Goal: Find specific page/section: Find specific page/section

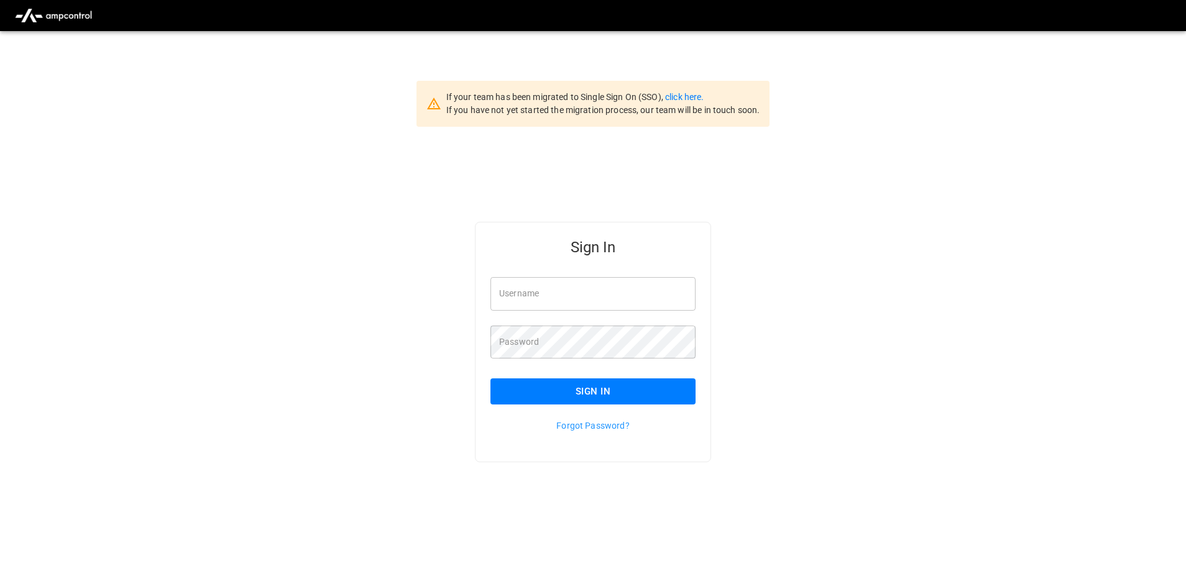
type input "**********"
click at [556, 391] on button "Sign In" at bounding box center [593, 392] width 205 height 26
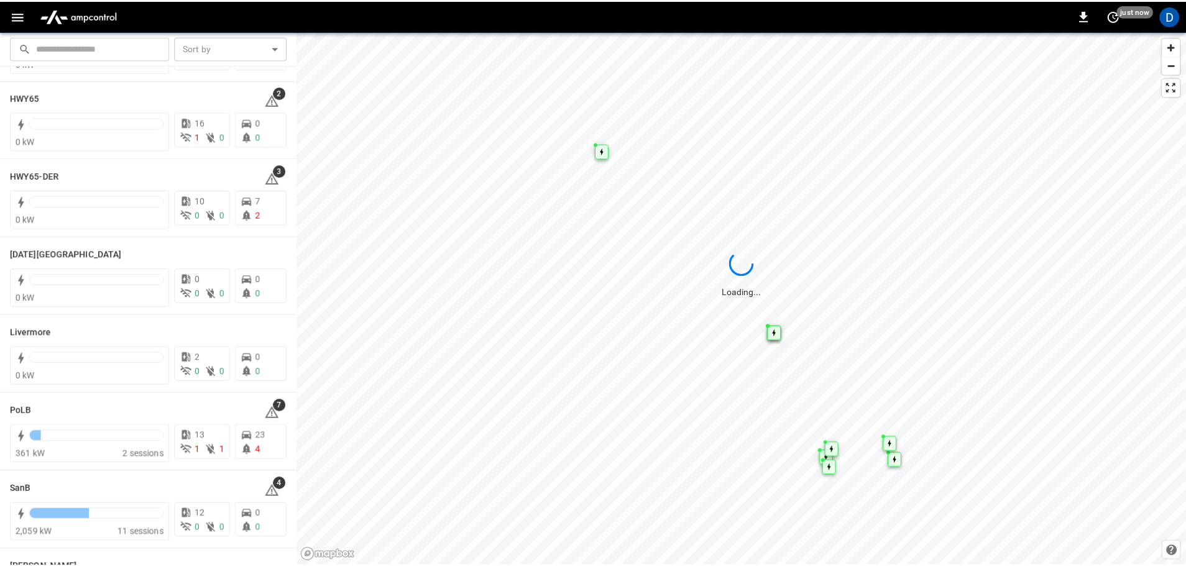
scroll to position [124, 0]
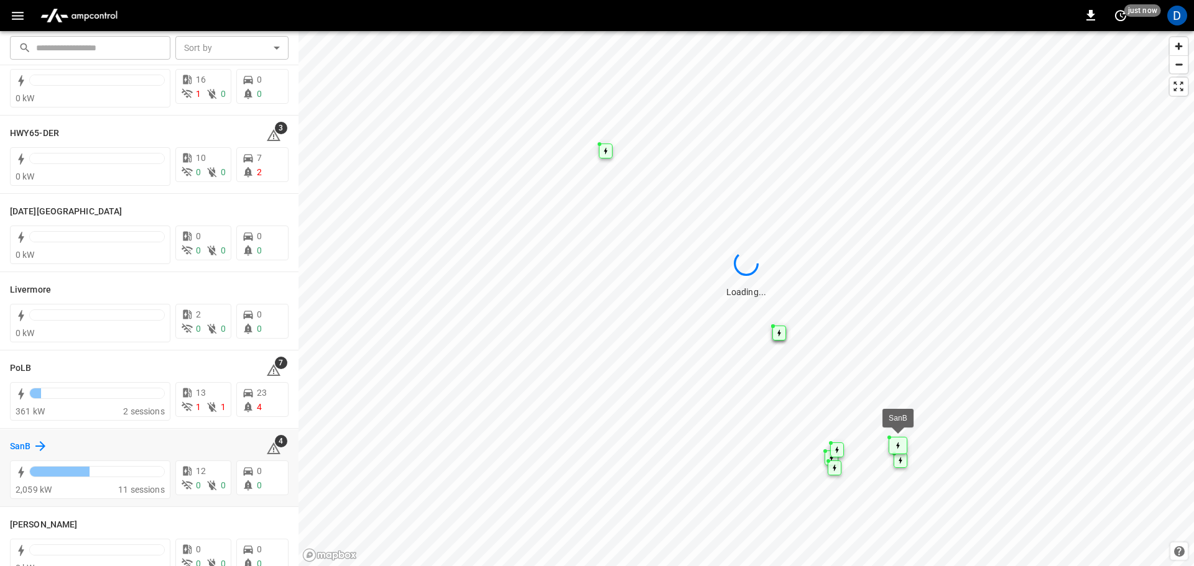
click at [31, 448] on div "SanB" at bounding box center [29, 446] width 38 height 15
